Goal: Entertainment & Leisure: Consume media (video, audio)

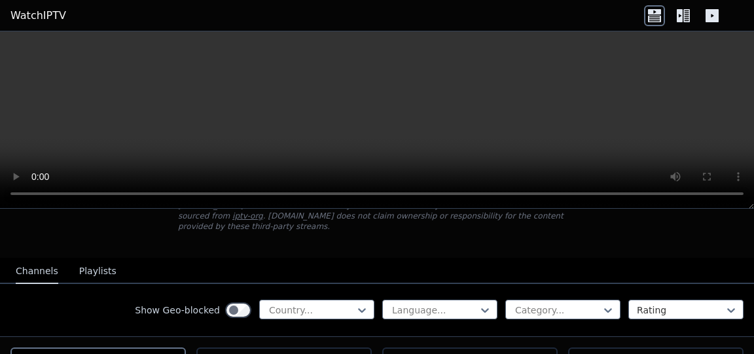
scroll to position [110, 0]
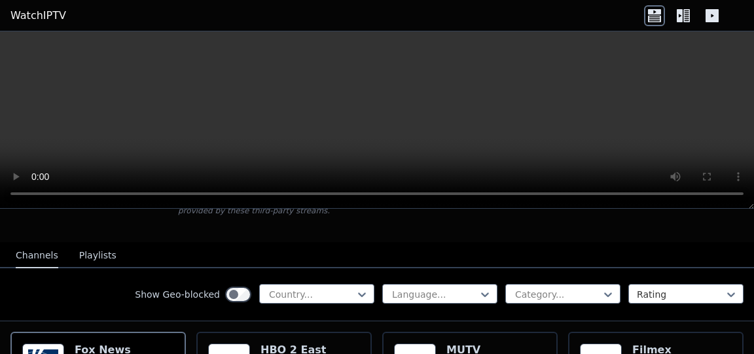
click at [313, 288] on div at bounding box center [312, 294] width 88 height 13
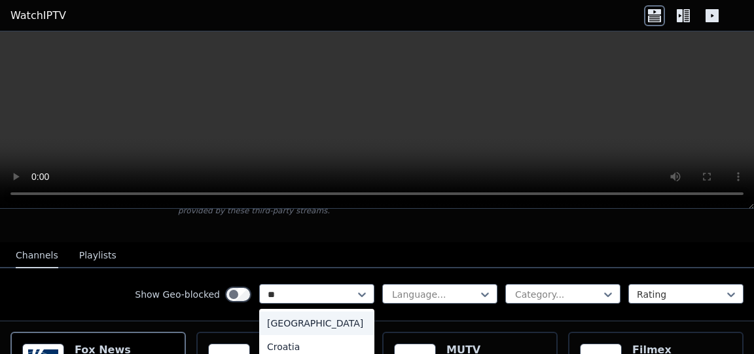
type input "***"
click at [301, 311] on div "Croatia" at bounding box center [316, 323] width 115 height 24
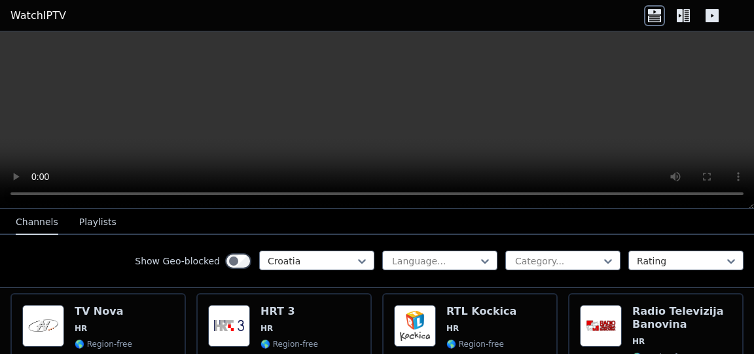
scroll to position [141, 0]
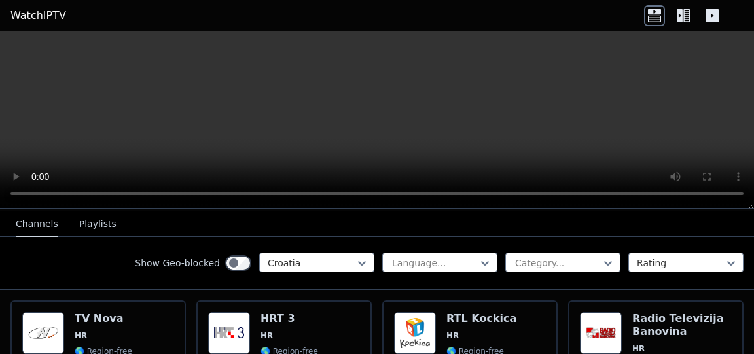
click at [273, 332] on div "HRT 3 HR 🌎 Region-free hrv" at bounding box center [289, 359] width 58 height 94
click at [318, 265] on div at bounding box center [312, 262] width 88 height 13
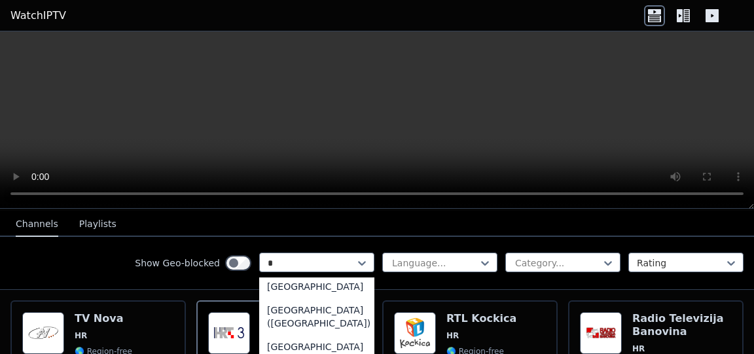
scroll to position [523, 0]
type input "**"
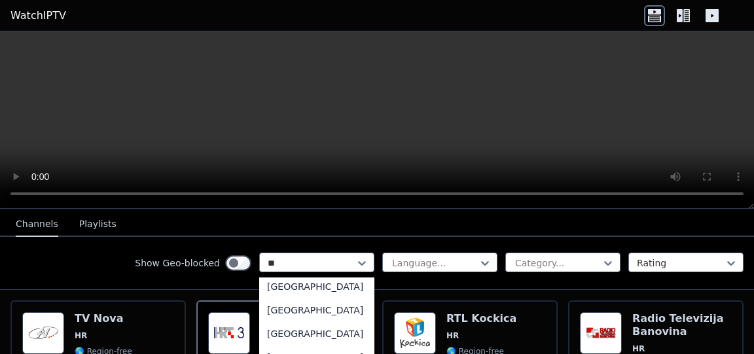
scroll to position [0, 0]
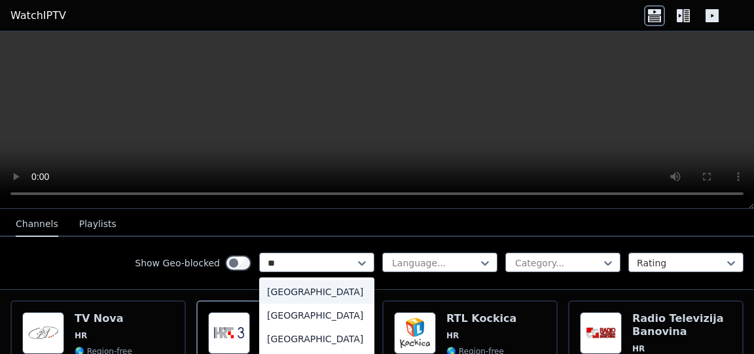
click at [310, 288] on div "[GEOGRAPHIC_DATA]" at bounding box center [316, 292] width 115 height 24
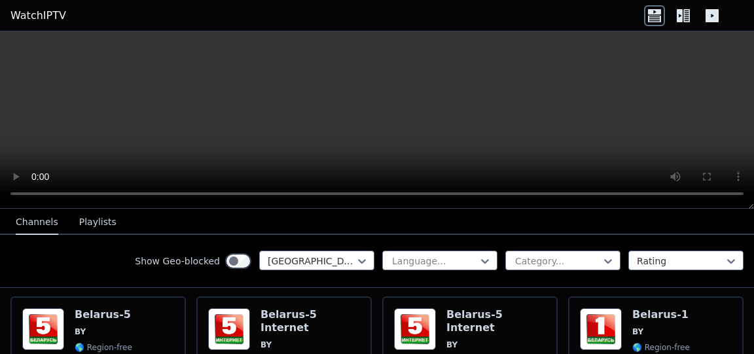
scroll to position [144, 0]
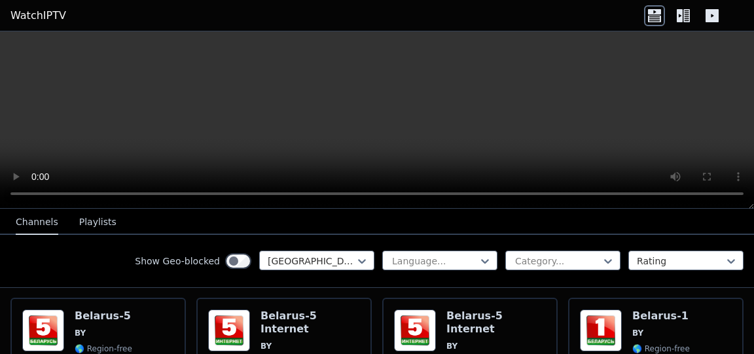
click at [111, 309] on h6 "Belarus-5" at bounding box center [104, 315] width 58 height 13
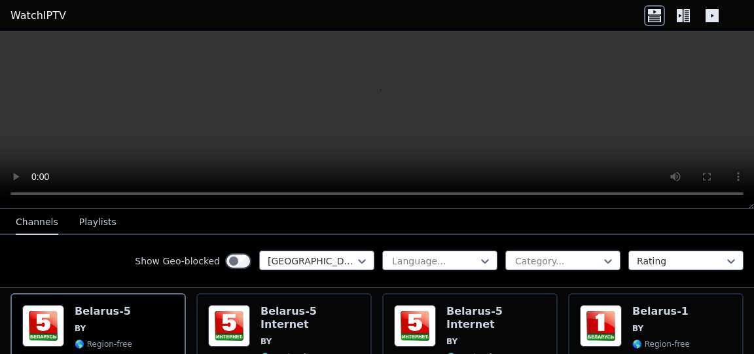
scroll to position [156, 0]
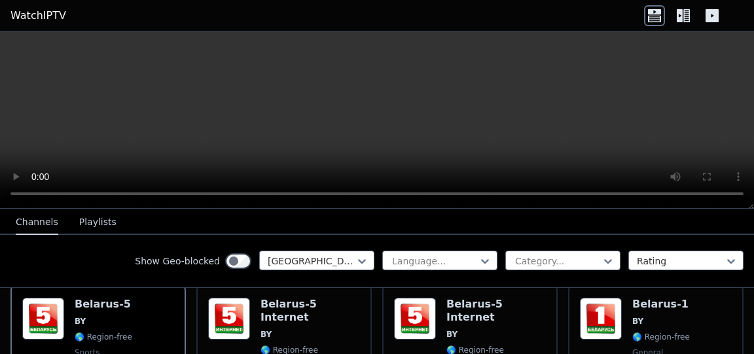
click at [310, 329] on span "BY" at bounding box center [309, 334] width 99 height 10
